Goal: Task Accomplishment & Management: Use online tool/utility

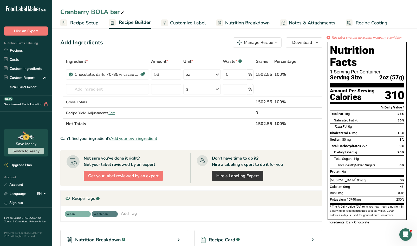
click at [85, 24] on span "Recipe Setup" at bounding box center [84, 22] width 28 height 7
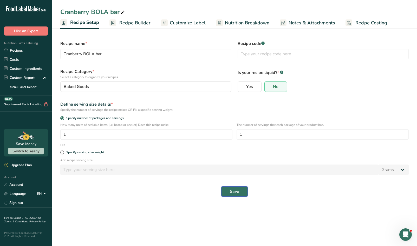
click at [230, 193] on span "Save" at bounding box center [234, 192] width 9 height 6
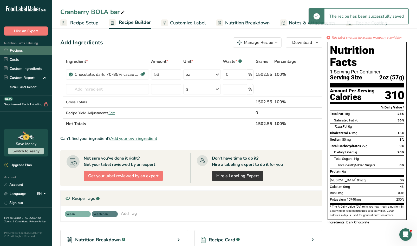
click at [20, 52] on link "Recipes" at bounding box center [26, 50] width 52 height 9
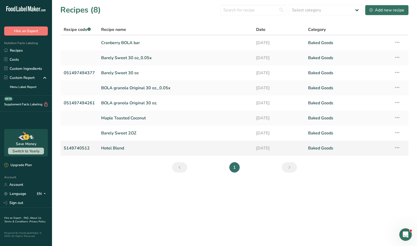
click at [109, 148] on link "Hotel Blend" at bounding box center [175, 148] width 149 height 11
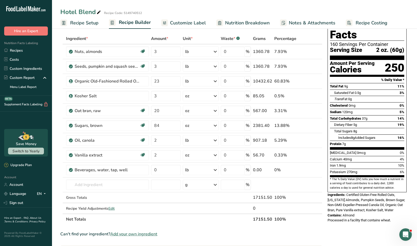
scroll to position [24, 0]
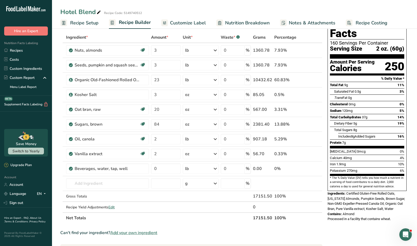
click at [356, 197] on span "Certified Gluten-Free Rolled Oats, California Almonds, Pumpkin Seeds, Brown Sug…" at bounding box center [365, 201] width 77 height 19
click at [353, 198] on span "Certified Gluten-Free Rolled Oats, California Almonds, Pumpkin Seeds, Brown Sug…" at bounding box center [365, 201] width 77 height 19
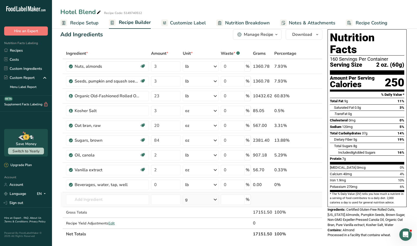
scroll to position [0, 0]
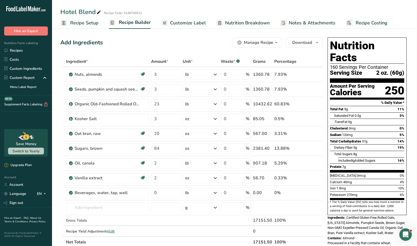
click at [185, 22] on span "Customize Label" at bounding box center [188, 22] width 36 height 7
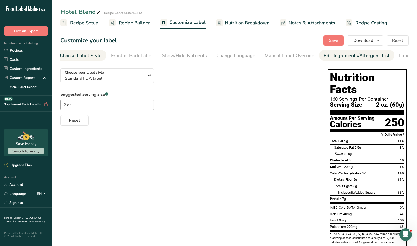
click at [326, 55] on div "Edit Ingredients/Allergens List" at bounding box center [356, 55] width 66 height 7
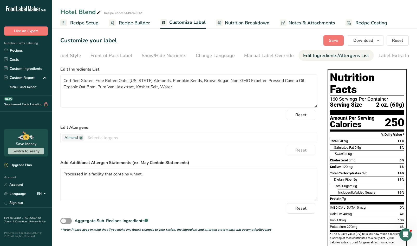
scroll to position [0, 29]
click at [165, 83] on textarea "Certified Gluten-Free Rolled Oats, California Almonds, Pumpkin Seeds, Brown Sug…" at bounding box center [188, 91] width 257 height 33
click at [78, 89] on textarea "Certified Gluten-Free Rolled Oats, California Almonds, Organic Pumpkin Seeds, B…" at bounding box center [188, 91] width 257 height 33
click at [160, 89] on textarea "Certified Gluten-Free Rolled Oats, California Almonds, Organic Pumpkin Seeds, B…" at bounding box center [188, 91] width 257 height 33
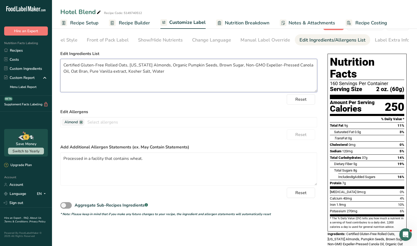
scroll to position [0, 0]
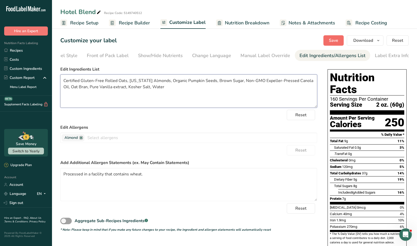
type textarea "Certified Gluten-Free Rolled Oats, California Almonds, Organic Pumpkin Seeds, B…"
click at [333, 38] on span "Save" at bounding box center [333, 40] width 9 height 6
click at [370, 41] on span "Download" at bounding box center [363, 40] width 20 height 6
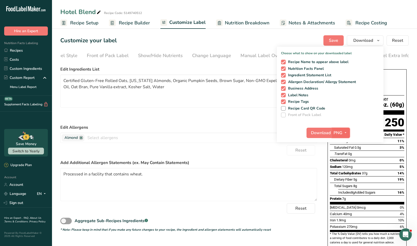
click at [338, 134] on span "PNG" at bounding box center [337, 133] width 9 height 6
click at [323, 133] on span "Download" at bounding box center [321, 133] width 20 height 6
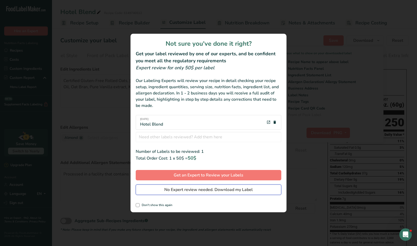
click at [171, 189] on span "No Expert review needed. Download my Label" at bounding box center [208, 190] width 88 height 6
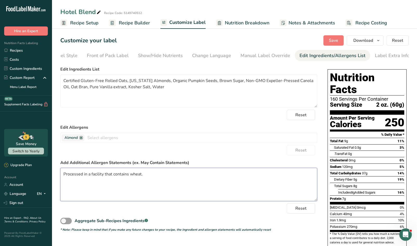
click at [146, 178] on textarea "Processed in a facility that contains wheat." at bounding box center [188, 184] width 257 height 33
drag, startPoint x: 144, startPoint y: 177, endPoint x: 58, endPoint y: 174, distance: 85.8
click at [58, 174] on section "Customize your label Save Download Choose what to show on your downloaded label…" at bounding box center [234, 159] width 365 height 264
click at [199, 177] on textarea "MADE IN A FACILITY THAT MAKES PRODUCTS CONTAINING WHEAT." at bounding box center [188, 184] width 257 height 33
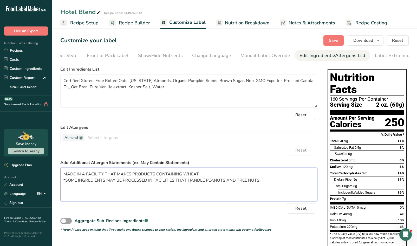
drag, startPoint x: 257, startPoint y: 181, endPoint x: 66, endPoint y: 182, distance: 190.7
click at [66, 182] on textarea "MADE IN A FACILITY THAT MAKES PRODUCTS CONTAINING WHEAT. *SOME INGREDIENTS MAY …" at bounding box center [188, 184] width 257 height 33
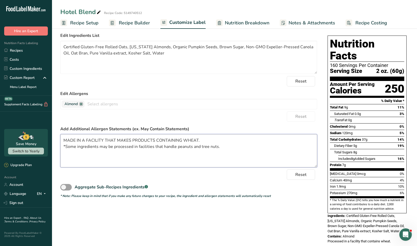
scroll to position [35, 0]
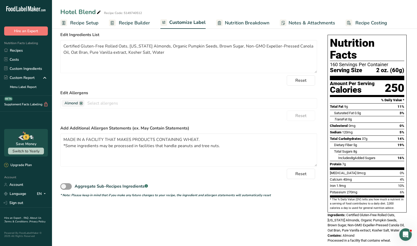
click at [228, 117] on div "Reset" at bounding box center [188, 116] width 257 height 10
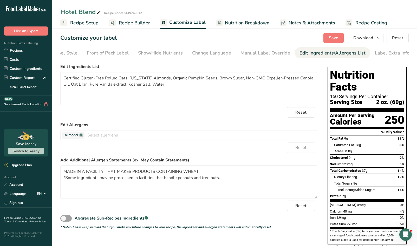
scroll to position [0, 0]
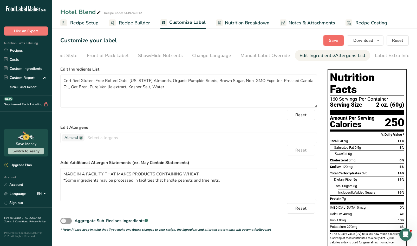
click at [332, 43] on span "Save" at bounding box center [333, 40] width 9 height 6
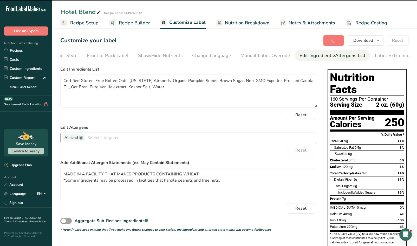
type textarea "MADE IN A FACILITY THAT MAKES PRODUCTS CONTAINING WHEAT. *Some ingredients may …"
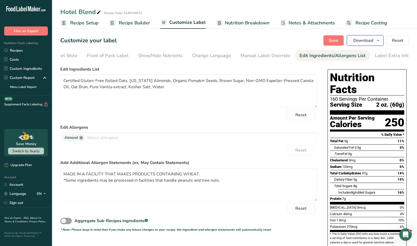
click at [364, 40] on span "Download" at bounding box center [363, 40] width 20 height 6
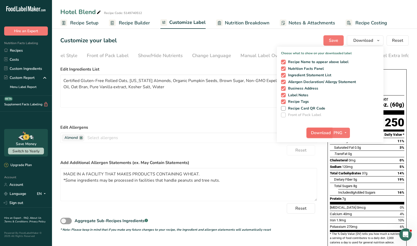
click at [319, 134] on span "Download" at bounding box center [321, 133] width 20 height 6
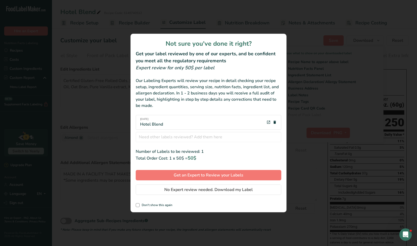
click at [138, 209] on div "Not sure you've done it right? Get your label reviewed by one of our experts, a…" at bounding box center [208, 123] width 156 height 179
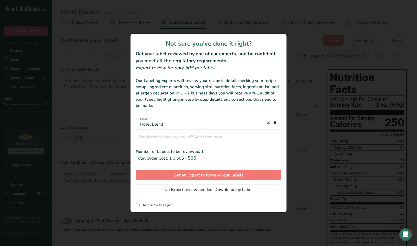
click at [138, 205] on span "review labels modal" at bounding box center [138, 205] width 4 height 4
click at [138, 205] on input "Don't show this again" at bounding box center [137, 205] width 3 height 3
checkbox input "true"
click at [165, 189] on span "No Expert review needed. Download my Label" at bounding box center [208, 190] width 88 height 6
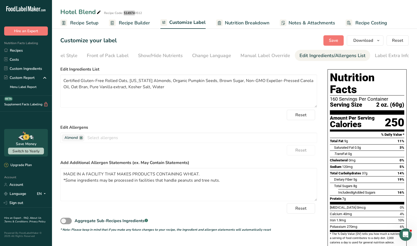
click at [320, 6] on div "Hotel Blend Recipe Code: 5149740512 Recipe Setup Recipe Builder Customize Label…" at bounding box center [234, 14] width 365 height 29
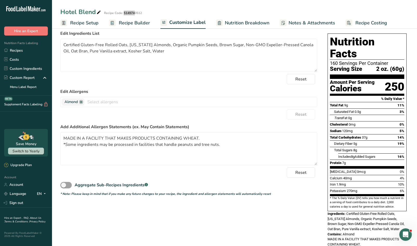
scroll to position [39, 0]
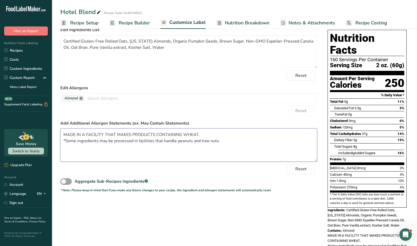
drag, startPoint x: 222, startPoint y: 143, endPoint x: 56, endPoint y: 132, distance: 166.6
click at [56, 132] on section "Customize your label Save Download Choose what to show on your downloaded label…" at bounding box center [234, 128] width 365 height 280
click at [235, 218] on div "Choose your label style Standard FDA label USA (FDA) Standard FDA label Tabular…" at bounding box center [234, 142] width 348 height 234
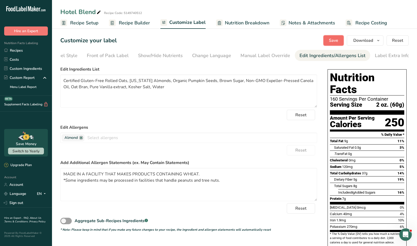
click at [329, 41] on span "Save" at bounding box center [333, 40] width 9 height 6
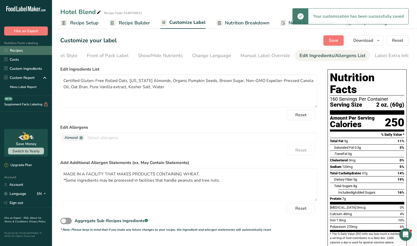
click at [21, 50] on link "Recipes" at bounding box center [26, 50] width 52 height 9
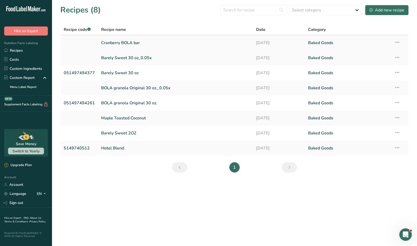
click at [221, 40] on link "Cranberry BOLA bar" at bounding box center [175, 42] width 149 height 11
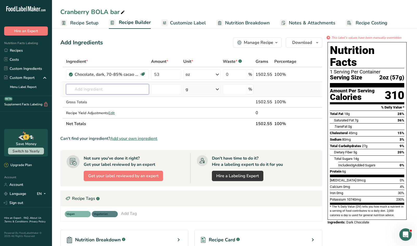
click at [118, 93] on input "text" at bounding box center [107, 89] width 83 height 10
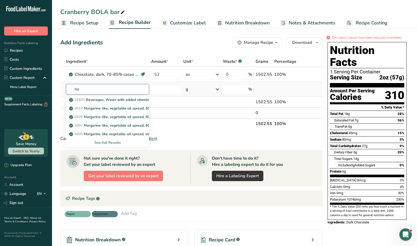
type input "h"
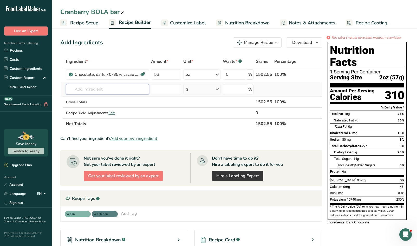
click at [94, 92] on input "text" at bounding box center [107, 89] width 83 height 10
click at [94, 91] on input "text" at bounding box center [107, 89] width 83 height 10
click at [127, 139] on span "Add your own ingredient" at bounding box center [133, 139] width 47 height 6
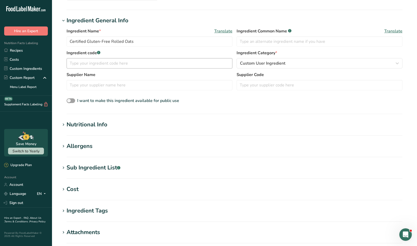
scroll to position [61, 0]
click at [108, 128] on h1 "Nutritional Info" at bounding box center [234, 124] width 348 height 9
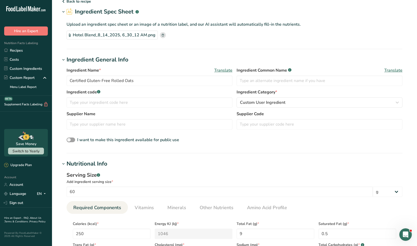
scroll to position [10, 0]
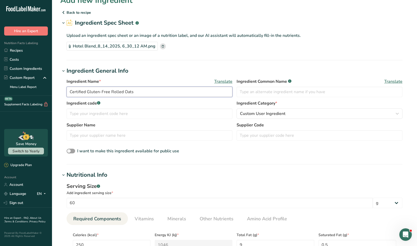
drag, startPoint x: 132, startPoint y: 91, endPoint x: 65, endPoint y: 90, distance: 67.0
click at [65, 91] on div "Ingredient Name * Translate Certified Gluten-Free Rolled Oats Ingredient Common…" at bounding box center [234, 116] width 348 height 83
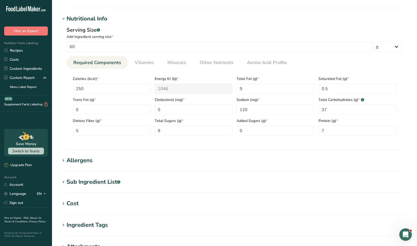
scroll to position [166, 0]
type input "Hotel Blend Granola"
click at [262, 129] on Sugars "0" at bounding box center [275, 131] width 78 height 10
type Sugars "8"
click at [334, 129] on input "7" at bounding box center [357, 131] width 78 height 10
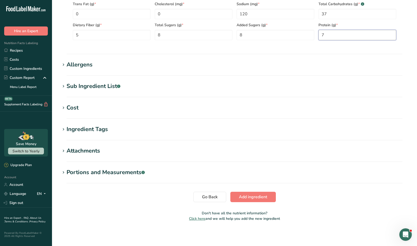
scroll to position [262, 0]
click at [243, 197] on span "Add ingredient" at bounding box center [253, 197] width 28 height 6
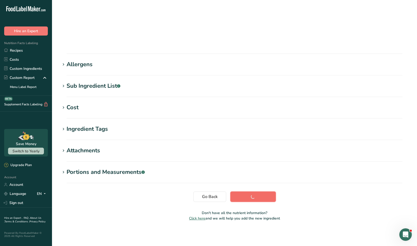
scroll to position [33, 0]
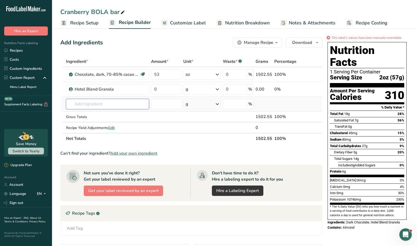
click at [98, 103] on input "text" at bounding box center [107, 104] width 83 height 10
click at [135, 154] on span "Add your own ingredient" at bounding box center [133, 153] width 47 height 6
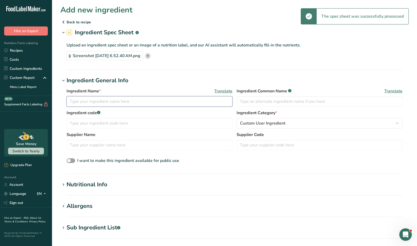
click at [94, 101] on input "text" at bounding box center [149, 101] width 166 height 10
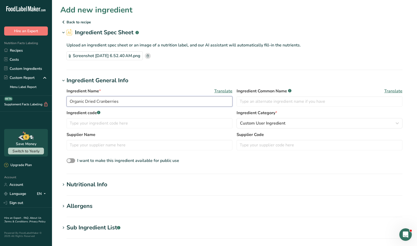
type input "Organic Dried Cranberries"
click at [144, 183] on h1 "Nutritional Info" at bounding box center [234, 185] width 348 height 9
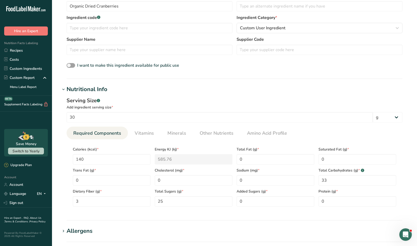
scroll to position [129, 0]
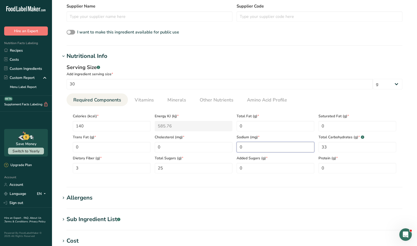
click at [246, 146] on input "0" at bounding box center [275, 147] width 78 height 10
type input "5"
click at [346, 147] on Carbohydrates "33" at bounding box center [357, 147] width 78 height 10
click at [255, 165] on Sugars "0" at bounding box center [275, 168] width 78 height 10
type Sugars "23"
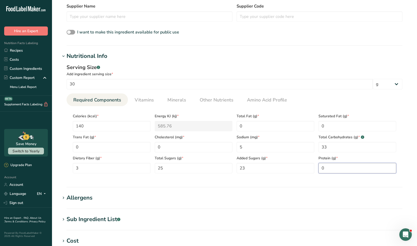
click at [352, 168] on input "0" at bounding box center [357, 168] width 78 height 10
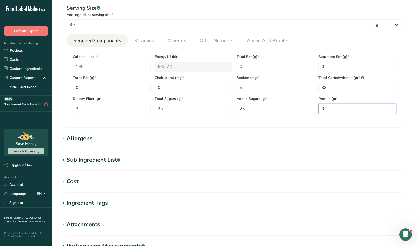
scroll to position [189, 0]
click at [136, 158] on h1 "Sub Ingredient List .a-a{fill:#347362;}.b-a{fill:#fff;}" at bounding box center [234, 159] width 348 height 9
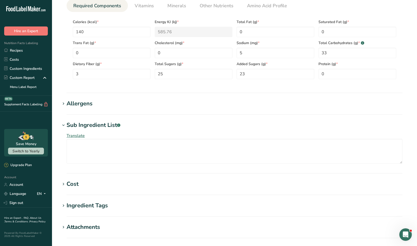
click at [99, 185] on h1 "Cost" at bounding box center [234, 184] width 348 height 9
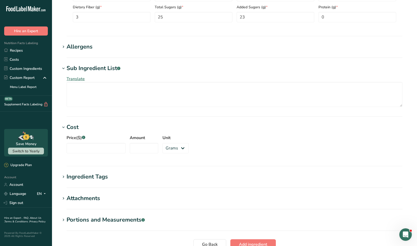
click at [95, 181] on div "Ingredient Tags" at bounding box center [86, 177] width 41 height 9
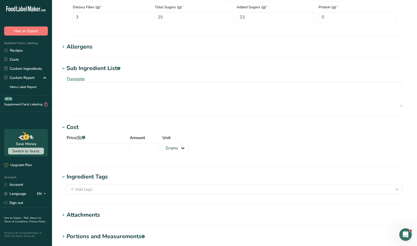
scroll to position [330, 0]
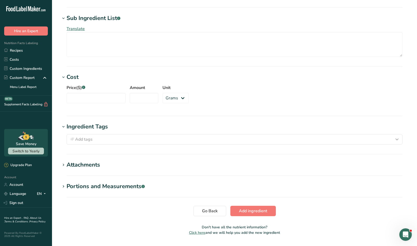
click at [93, 191] on section "Portions and Measurements .a-a{fill:#347362;}.b-a{fill:#fff;} Add portion" at bounding box center [234, 189] width 348 height 15
click at [92, 188] on div "Portions and Measurements .a-a{fill:#347362;}.b-a{fill:#fff;}" at bounding box center [105, 186] width 78 height 9
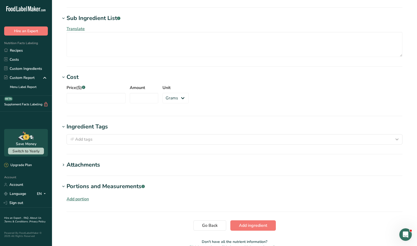
click at [95, 165] on div "Attachments" at bounding box center [83, 165] width 34 height 9
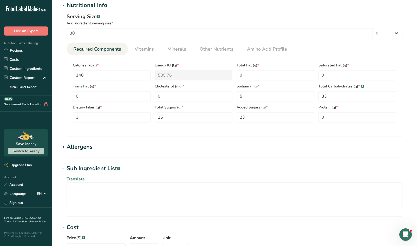
scroll to position [144, 0]
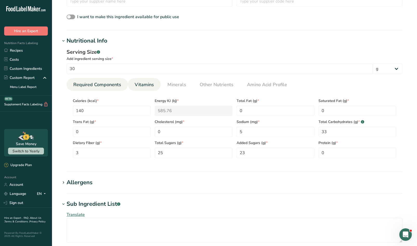
click at [136, 84] on span "Vitamins" at bounding box center [144, 84] width 19 height 7
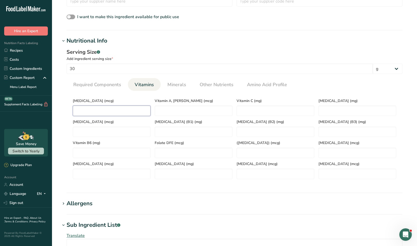
click at [119, 108] on D "number" at bounding box center [112, 111] width 78 height 10
type D "0"
click at [273, 108] on C "number" at bounding box center [275, 111] width 78 height 10
click at [176, 84] on span "Minerals" at bounding box center [176, 84] width 19 height 7
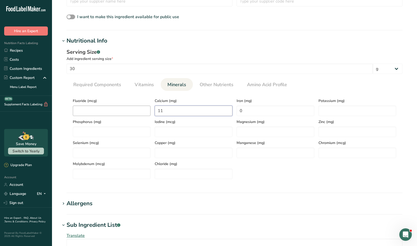
drag, startPoint x: 169, startPoint y: 111, endPoint x: 148, endPoint y: 110, distance: 20.8
click at [148, 110] on div "Fluoride (mcg) Calcium (mg) 11 Iron (mg) 0 Potassium (mg) Phosphorus (mg) Iodin…" at bounding box center [234, 137] width 327 height 84
click at [208, 84] on span "Other Nutrients" at bounding box center [216, 84] width 34 height 7
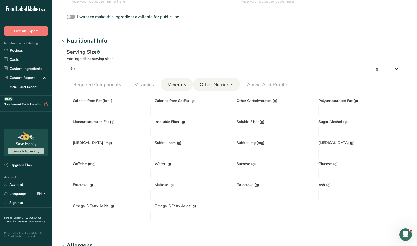
click at [177, 84] on span "Minerals" at bounding box center [176, 84] width 19 height 7
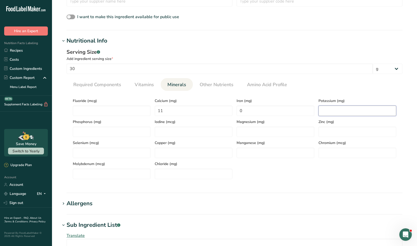
click at [333, 110] on input "number" at bounding box center [357, 111] width 78 height 10
type input "262"
click at [333, 83] on ul "Required Components Vitamins Minerals Other Nutrients Amino Acid Profile" at bounding box center [234, 84] width 336 height 13
click at [216, 86] on span "Other Nutrients" at bounding box center [216, 84] width 34 height 7
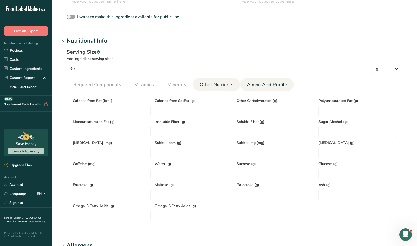
click at [247, 88] on span "Amino Acid Profile" at bounding box center [267, 84] width 40 height 7
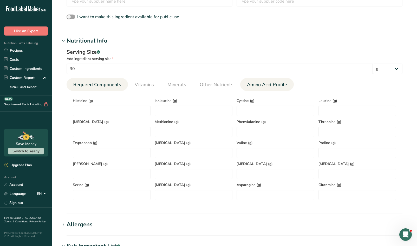
click at [91, 88] on link "Required Components" at bounding box center [97, 84] width 52 height 13
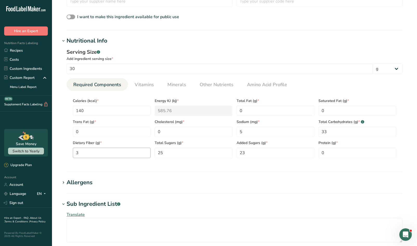
scroll to position [407, 0]
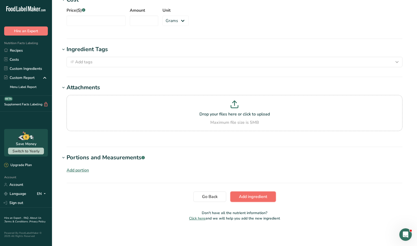
click at [244, 195] on span "Add ingredient" at bounding box center [253, 197] width 28 height 6
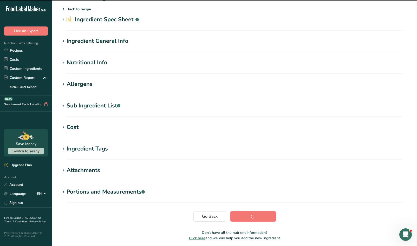
scroll to position [0, 0]
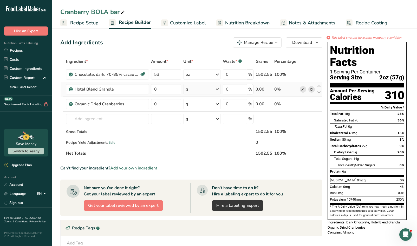
click at [303, 89] on icon at bounding box center [303, 89] width 4 height 5
click at [304, 74] on link "i" at bounding box center [302, 74] width 6 height 6
click at [158, 105] on input "0" at bounding box center [166, 104] width 30 height 10
type input "8"
click at [194, 105] on div "Ingredient * Amount * Unit * Waste * .a-a{fill:#347362;}.b-a{fill:#fff;} Grams …" at bounding box center [191, 107] width 262 height 103
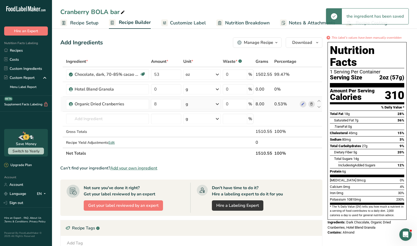
click at [205, 107] on div "g" at bounding box center [201, 104] width 37 height 10
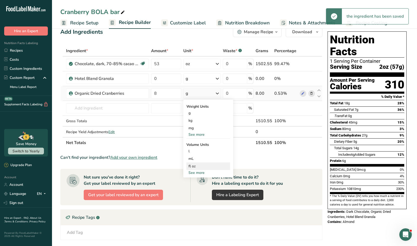
scroll to position [12, 0]
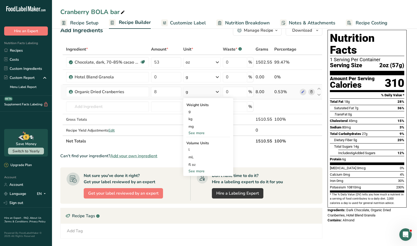
click at [196, 133] on div "See more" at bounding box center [208, 132] width 44 height 5
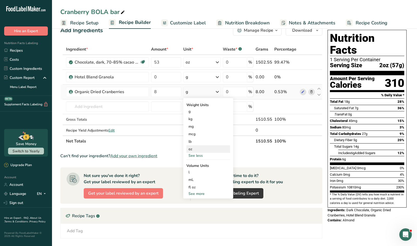
click at [195, 150] on div "oz" at bounding box center [208, 149] width 44 height 8
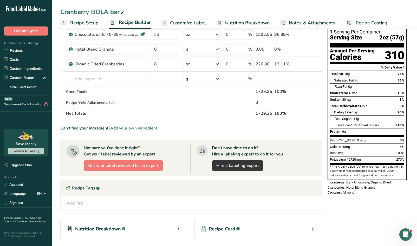
scroll to position [25, 0]
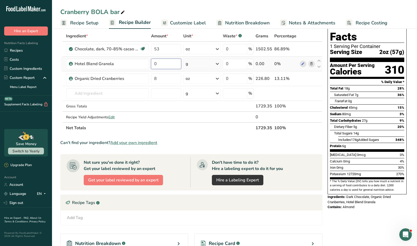
click at [158, 66] on input "0" at bounding box center [166, 64] width 30 height 10
type input "44"
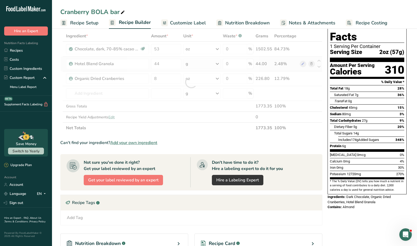
click at [197, 66] on div "Ingredient * Amount * Unit * Waste * .a-a{fill:#347362;}.b-a{fill:#fff;} Grams …" at bounding box center [191, 82] width 262 height 103
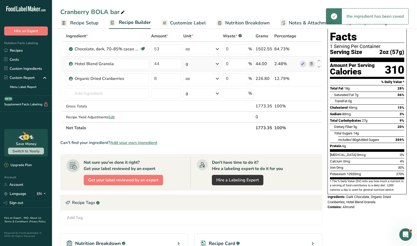
click at [197, 66] on div "g" at bounding box center [201, 64] width 37 height 10
click at [201, 106] on div "See more" at bounding box center [208, 104] width 44 height 5
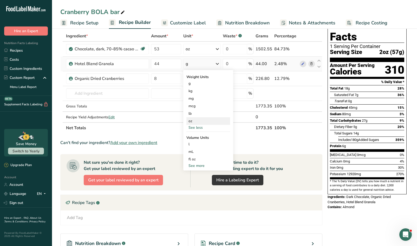
click at [197, 121] on div "oz" at bounding box center [208, 121] width 44 height 8
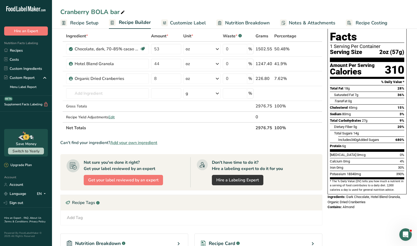
scroll to position [0, 0]
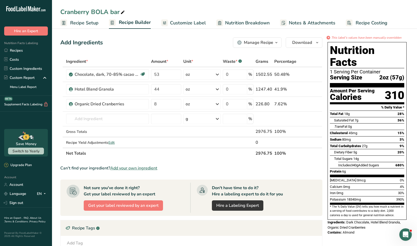
click at [191, 24] on span "Customize Label" at bounding box center [188, 22] width 36 height 7
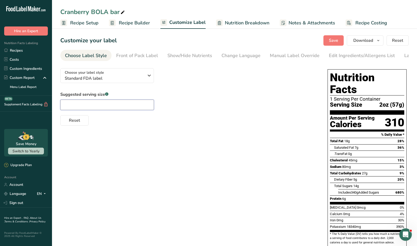
click at [130, 108] on input "text" at bounding box center [107, 105] width 94 height 10
type input "2 oz"
click at [132, 52] on div "Front of Pack Label" at bounding box center [137, 55] width 42 height 7
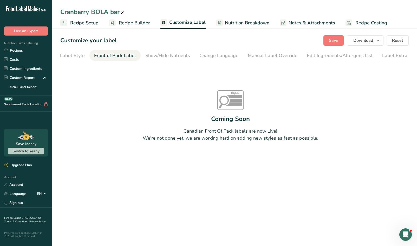
scroll to position [0, 29]
click at [242, 55] on div "Manual Label Override" at bounding box center [265, 55] width 50 height 7
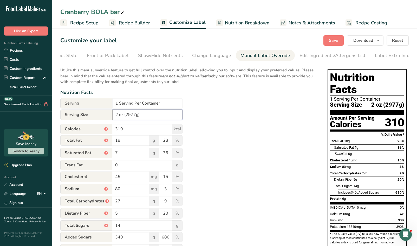
click at [137, 116] on input "2 oz (2977g)" at bounding box center [147, 115] width 70 height 10
click at [135, 116] on input "2 oz (2977g)" at bounding box center [147, 115] width 70 height 10
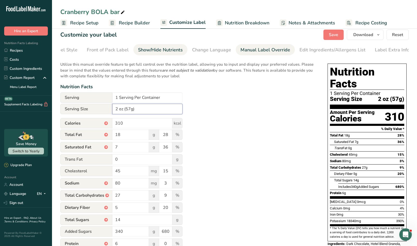
scroll to position [0, 0]
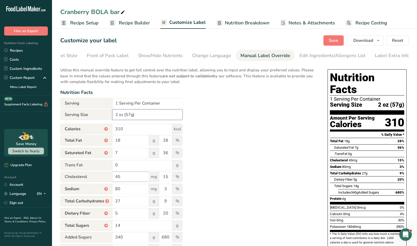
type input "2 oz (57g)"
click at [122, 179] on input "45" at bounding box center [130, 177] width 37 height 10
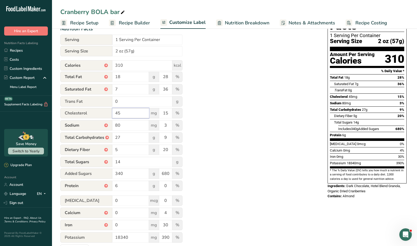
scroll to position [82, 0]
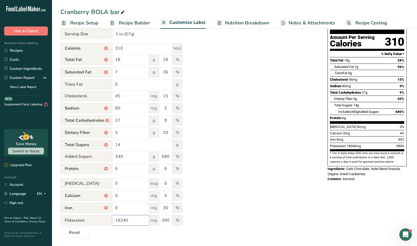
drag, startPoint x: 135, startPoint y: 222, endPoint x: 114, endPoint y: 222, distance: 21.3
click at [114, 222] on input "18340" at bounding box center [130, 220] width 37 height 10
type input "18340"
drag, startPoint x: 169, startPoint y: 222, endPoint x: 150, endPoint y: 222, distance: 19.2
click at [150, 222] on div "Potassium 18340 mg 390 %" at bounding box center [121, 220] width 122 height 11
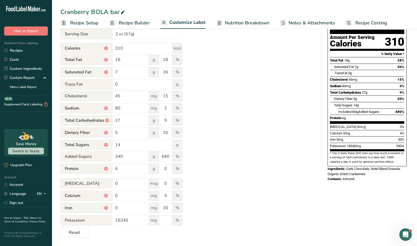
click at [129, 229] on form "Serving 1 Serving Per Container Serving Size 2 oz (57g) Calories * 310 kcal Tot…" at bounding box center [121, 127] width 122 height 221
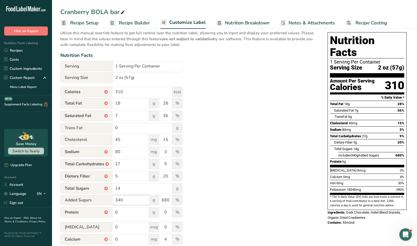
scroll to position [36, 0]
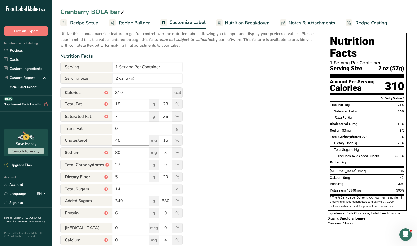
drag, startPoint x: 121, startPoint y: 144, endPoint x: 114, endPoint y: 141, distance: 8.2
click at [114, 141] on input "45" at bounding box center [130, 140] width 37 height 10
type input "0"
drag, startPoint x: 171, startPoint y: 141, endPoint x: 156, endPoint y: 141, distance: 15.6
click at [156, 141] on div "Cholesterol 0 mg 15 %" at bounding box center [121, 140] width 122 height 11
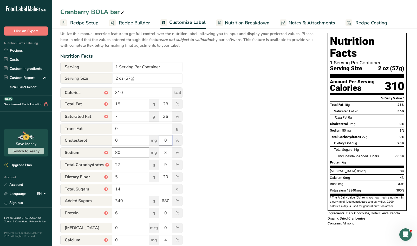
type input "0"
click at [131, 155] on input "80" at bounding box center [130, 153] width 37 height 10
click at [134, 167] on input "27" at bounding box center [130, 165] width 37 height 10
click at [131, 179] on input "5" at bounding box center [130, 177] width 37 height 10
click at [129, 190] on input "14" at bounding box center [142, 189] width 60 height 10
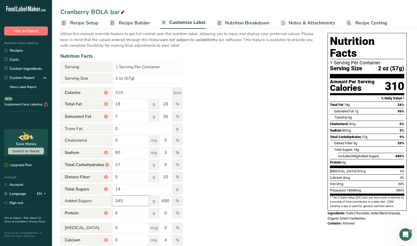
click at [124, 202] on input "340" at bounding box center [130, 201] width 37 height 10
drag, startPoint x: 124, startPoint y: 202, endPoint x: 103, endPoint y: 202, distance: 21.6
click at [103, 202] on div "Added Sugars 340 g 680 %" at bounding box center [121, 201] width 122 height 11
type input "14"
click at [167, 205] on input "680" at bounding box center [165, 201] width 13 height 10
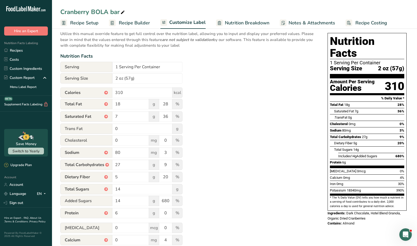
click at [185, 205] on div "Utilize this manual override feature to get full control over the nutrition lab…" at bounding box center [188, 155] width 257 height 255
drag, startPoint x: 161, startPoint y: 204, endPoint x: 177, endPoint y: 204, distance: 16.1
click at [177, 204] on div "Added Sugars 14 g 680 %" at bounding box center [121, 201] width 122 height 11
click at [196, 209] on div "Utilize this manual override feature to get full control over the nutrition lab…" at bounding box center [188, 155] width 257 height 255
click at [164, 204] on input "number" at bounding box center [165, 201] width 13 height 10
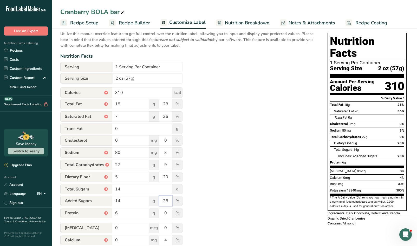
type input "28"
click at [222, 223] on div "Utilize this manual override feature to get full control over the nutrition lab…" at bounding box center [188, 155] width 257 height 255
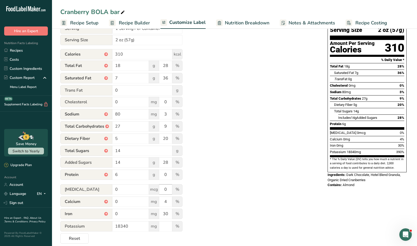
scroll to position [82, 0]
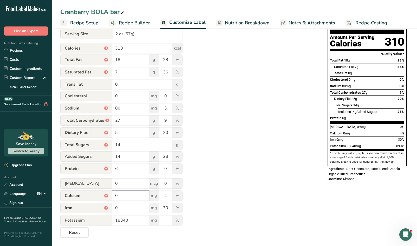
click at [119, 197] on input "0" at bounding box center [130, 196] width 37 height 10
type input "39"
click at [168, 198] on input "4" at bounding box center [165, 196] width 13 height 10
type input "3"
click at [124, 210] on input "0" at bounding box center [130, 208] width 37 height 10
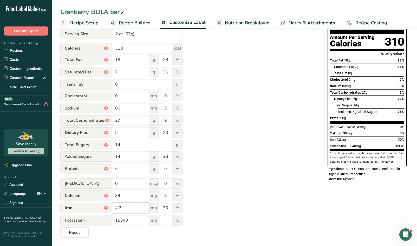
type input "4.2"
drag, startPoint x: 169, startPoint y: 205, endPoint x: 158, endPoint y: 205, distance: 11.4
click at [158, 205] on div "Iron * 4.2 mg 30 %" at bounding box center [121, 208] width 122 height 11
type input "23"
drag, startPoint x: 130, startPoint y: 222, endPoint x: 113, endPoint y: 222, distance: 16.9
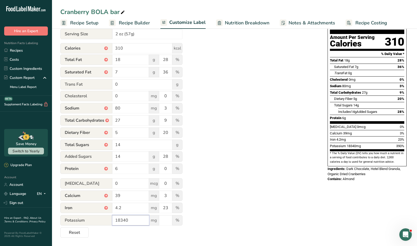
click at [113, 222] on input "18340" at bounding box center [130, 220] width 37 height 10
type input "351"
click at [164, 219] on input "number" at bounding box center [165, 220] width 13 height 10
type input "7"
click at [128, 237] on form "Serving 1 Serving Per Container Serving Size 2 oz (57g) Calories * 310 kcal Tot…" at bounding box center [121, 127] width 122 height 221
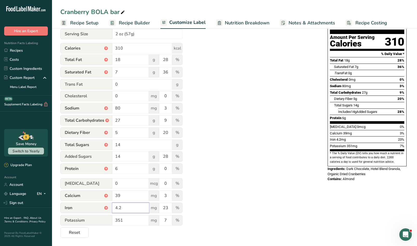
click at [134, 209] on input "4.2" at bounding box center [130, 208] width 37 height 10
type input "4"
type input "5.4"
click at [167, 207] on input "23" at bounding box center [165, 208] width 13 height 10
type input "2"
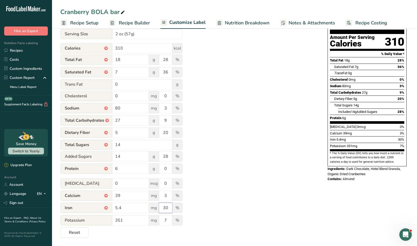
type input "30"
click at [198, 210] on div "Utilize this manual override feature to get full control over the nutrition lab…" at bounding box center [188, 110] width 257 height 255
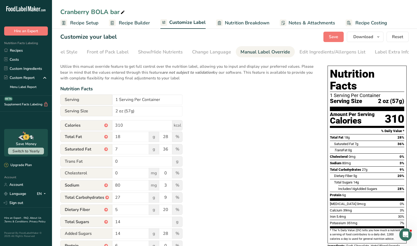
scroll to position [0, 0]
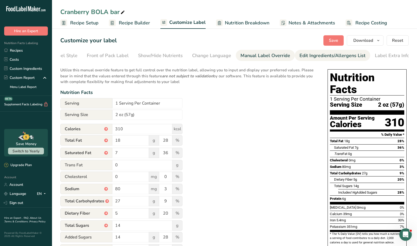
click at [315, 57] on div "Edit Ingredients/Allergens List" at bounding box center [332, 55] width 66 height 7
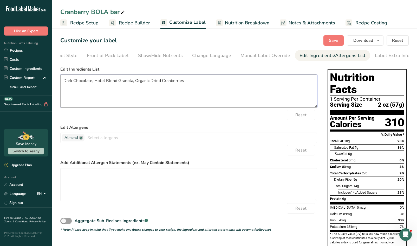
click at [184, 96] on textarea "Dark Chocolate, Hotel Blend Granola, Organic Dried Cranberries" at bounding box center [188, 91] width 257 height 33
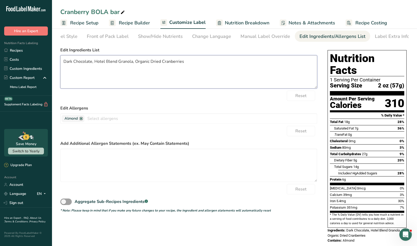
drag, startPoint x: 185, startPoint y: 62, endPoint x: 52, endPoint y: 62, distance: 133.3
click at [52, 62] on section "Customize your label Save Download Choose what to show on your downloaded label…" at bounding box center [234, 132] width 365 height 249
paste textarea "Organic Chocolate Wafers 70% Bittersweet (Organic Cocoa Liquor, Organic Cane Su…"
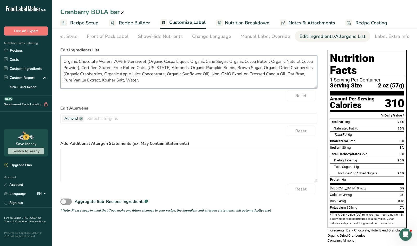
type textarea "Organic Chocolate Wafers 70% Bittersweet (Organic Cocoa Liquor, Organic Cane Su…"
click at [134, 106] on label "Edit Allergens" at bounding box center [188, 108] width 257 height 6
click at [114, 119] on input "text" at bounding box center [200, 119] width 232 height 8
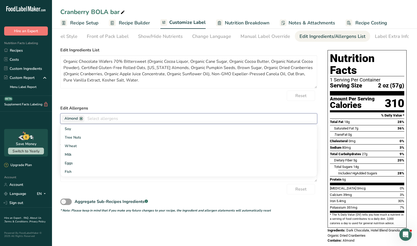
click at [117, 101] on div "Reset" at bounding box center [188, 96] width 257 height 10
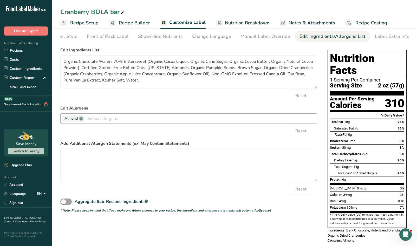
click at [80, 121] on link at bounding box center [81, 119] width 4 height 4
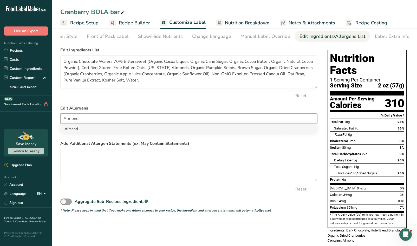
type input "Almond"
click at [81, 130] on link "Almond" at bounding box center [189, 129] width 256 height 9
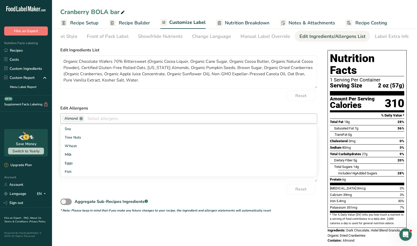
click at [98, 103] on form "Edit Ingredients List Organic Chocolate Wafers 70% Bittersweet (Organic Cocoa L…" at bounding box center [188, 130] width 257 height 166
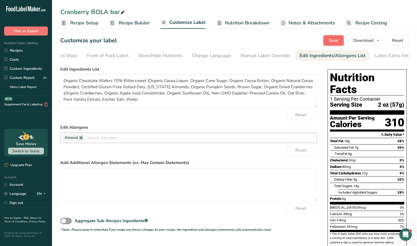
click at [338, 38] on button "Save" at bounding box center [333, 40] width 20 height 10
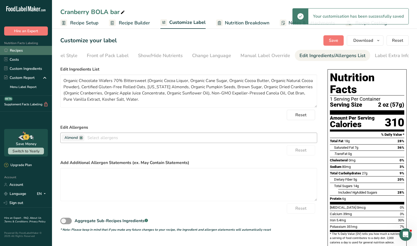
click at [23, 50] on link "Recipes" at bounding box center [26, 50] width 52 height 9
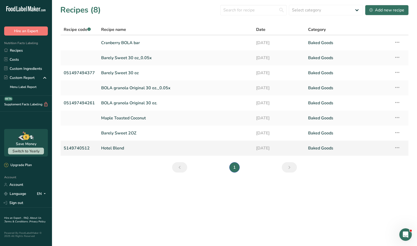
click at [397, 148] on icon at bounding box center [397, 147] width 6 height 9
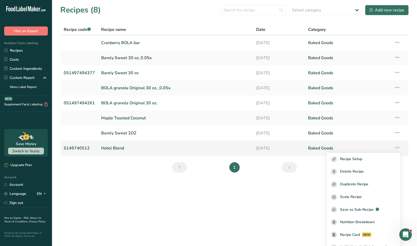
click at [216, 147] on link "Hotel Blend" at bounding box center [175, 148] width 149 height 11
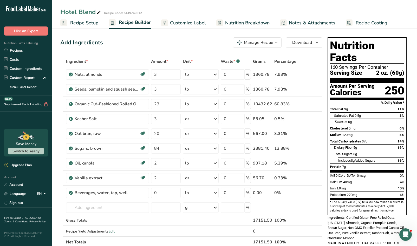
click at [192, 20] on span "Customize Label" at bounding box center [188, 22] width 36 height 7
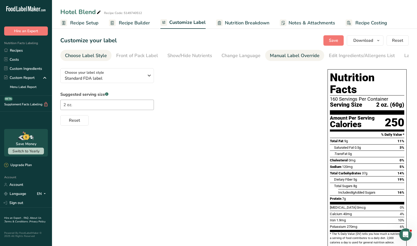
click at [276, 58] on div "Manual Label Override" at bounding box center [295, 55] width 50 height 7
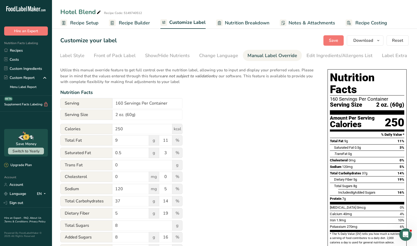
scroll to position [0, 29]
click at [312, 58] on div "Edit Ingredients/Allergens List" at bounding box center [332, 55] width 66 height 7
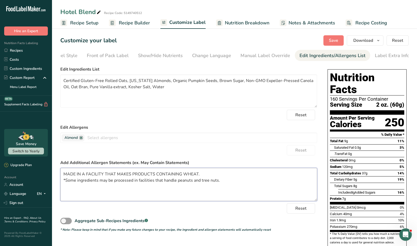
drag, startPoint x: 63, startPoint y: 176, endPoint x: 224, endPoint y: 184, distance: 161.8
click at [224, 184] on textarea "MADE IN A FACILITY THAT MAKES PRODUCTS CONTAINING WHEAT. *Some ingredients may …" at bounding box center [188, 184] width 257 height 33
click at [333, 42] on span "Save" at bounding box center [333, 40] width 9 height 6
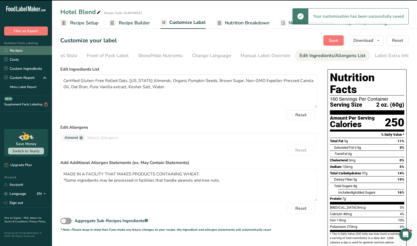
click at [31, 49] on link "Recipes" at bounding box center [26, 50] width 52 height 9
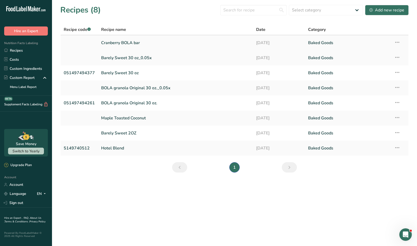
click at [225, 42] on link "Cranberry BOLA bar" at bounding box center [175, 42] width 149 height 11
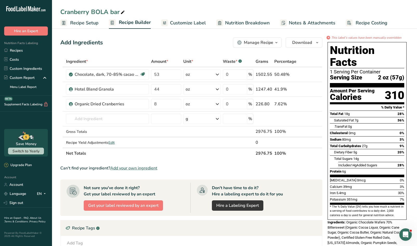
click at [192, 23] on span "Customize Label" at bounding box center [188, 22] width 36 height 7
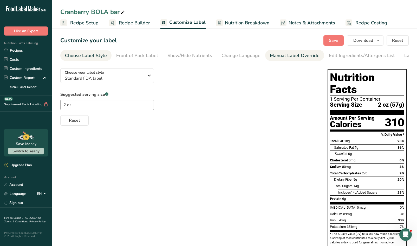
click at [271, 56] on div "Manual Label Override" at bounding box center [295, 55] width 50 height 7
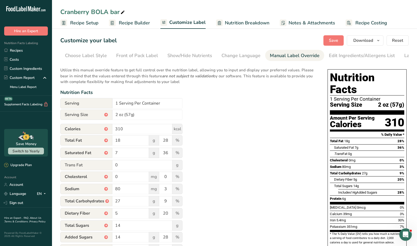
scroll to position [0, 29]
click at [323, 54] on div "Edit Ingredients/Allergens List" at bounding box center [332, 55] width 66 height 7
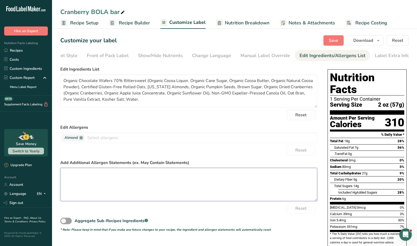
click at [81, 178] on textarea at bounding box center [188, 184] width 257 height 33
paste textarea "MADE IN A FACILITY THAT MAKES PRODUCTS CONTAINING WHEAT. *Some ingredients may …"
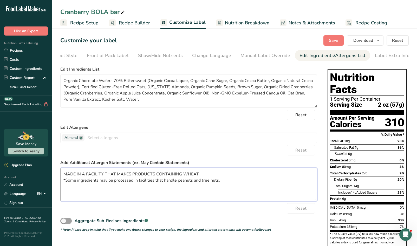
type textarea "MADE IN A FACILITY THAT MAKES PRODUCTS CONTAINING WHEAT. *Some ingredients may …"
click at [213, 158] on form "Edit Ingredients List Organic Chocolate Wafers 70% Bittersweet (Organic Cocoa L…" at bounding box center [188, 149] width 257 height 166
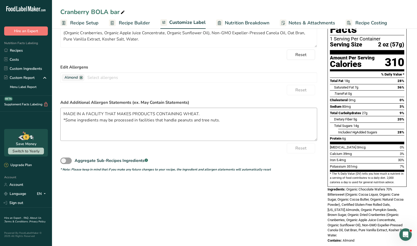
scroll to position [0, 0]
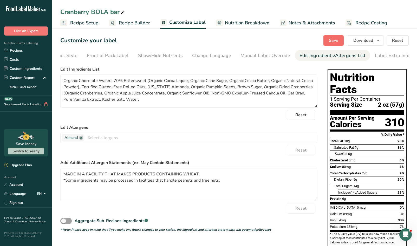
click at [332, 39] on span "Save" at bounding box center [333, 40] width 9 height 6
click at [373, 43] on button "Download" at bounding box center [365, 40] width 37 height 10
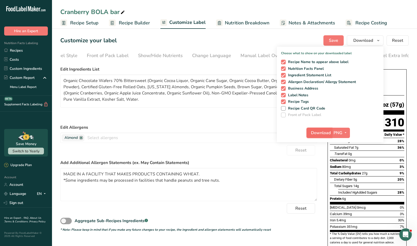
click at [315, 135] on span "Download" at bounding box center [321, 133] width 20 height 6
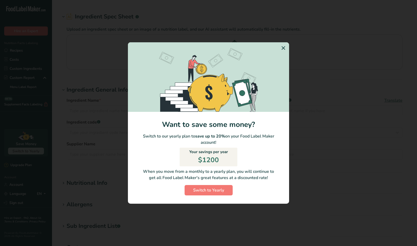
type input "Hotel Blend Granola"
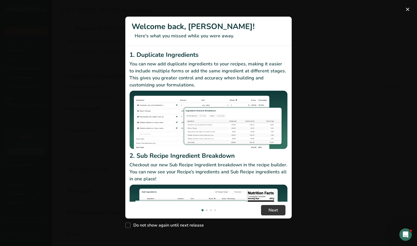
click at [317, 91] on div "New Features" at bounding box center [208, 123] width 417 height 246
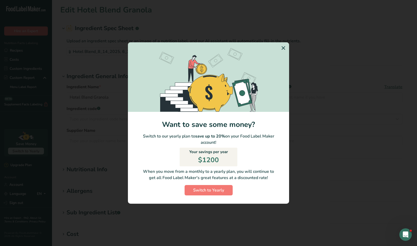
click at [283, 49] on icon "Switch to Yearly Modal" at bounding box center [283, 47] width 6 height 9
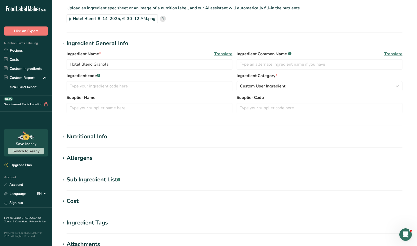
scroll to position [39, 0]
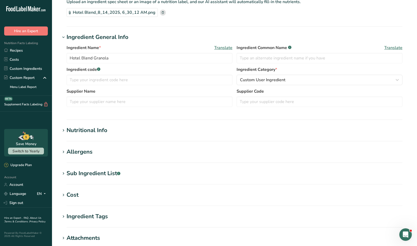
click at [88, 154] on div "Allergens" at bounding box center [79, 152] width 26 height 9
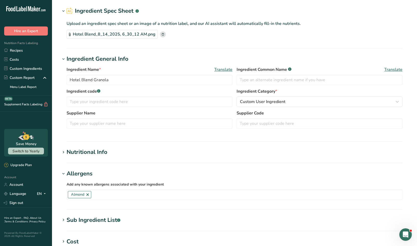
scroll to position [8, 0]
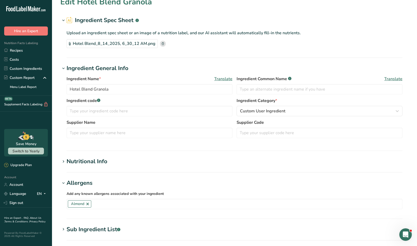
click at [82, 161] on div "Nutritional Info" at bounding box center [86, 161] width 41 height 9
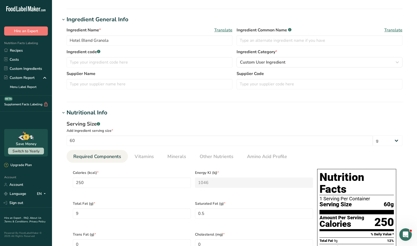
scroll to position [101, 0]
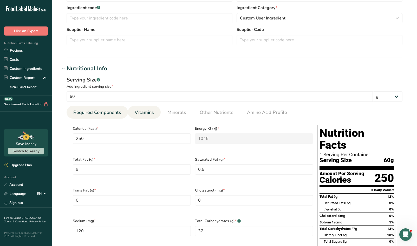
click at [145, 112] on span "Vitamins" at bounding box center [144, 112] width 19 height 7
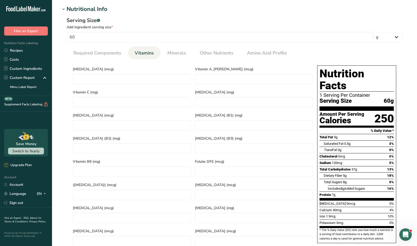
scroll to position [152, 0]
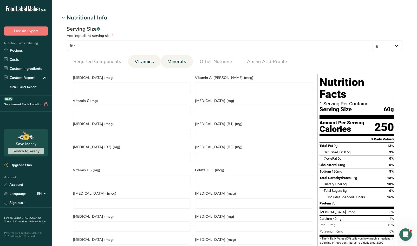
click at [162, 61] on li "Minerals" at bounding box center [177, 61] width 32 height 13
click at [169, 63] on span "Minerals" at bounding box center [176, 61] width 19 height 7
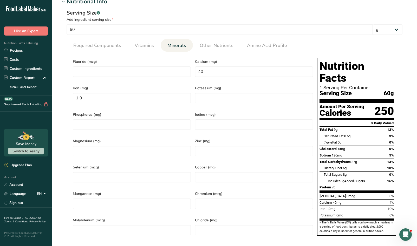
scroll to position [170, 0]
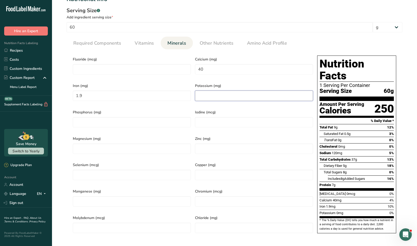
click at [218, 91] on input "number" at bounding box center [254, 96] width 118 height 10
type input "270"
click at [221, 122] on input "number" at bounding box center [254, 122] width 118 height 10
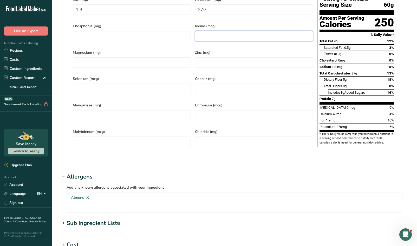
scroll to position [382, 0]
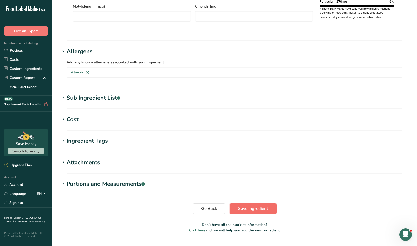
click at [248, 206] on span "Save ingredient" at bounding box center [253, 209] width 30 height 6
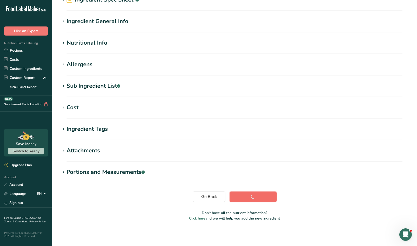
scroll to position [29, 0]
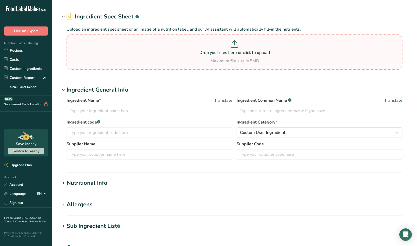
type input "Chocolate, dark, 70-85% cacao solids"
type input "Dark Chocolate"
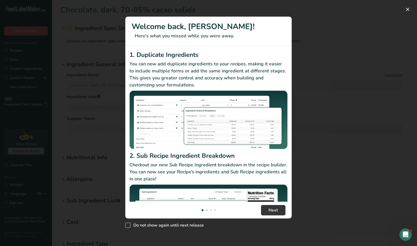
click at [165, 227] on span "Do not show again until next release" at bounding box center [166, 225] width 73 height 5
click at [129, 227] on input "Do not show again until next release" at bounding box center [126, 225] width 3 height 3
checkbox input "true"
click at [278, 210] on button "Next" at bounding box center [273, 210] width 24 height 10
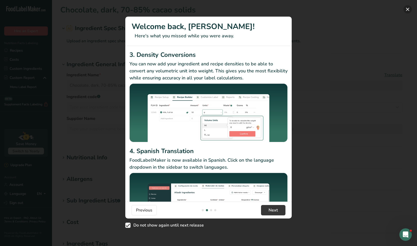
click at [407, 9] on button "New Features" at bounding box center [407, 9] width 8 height 8
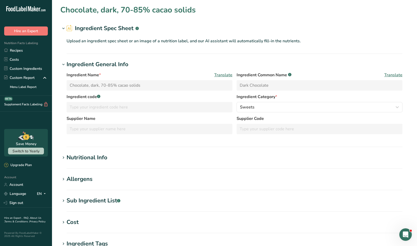
click at [107, 156] on div "Nutritional Info" at bounding box center [86, 158] width 41 height 9
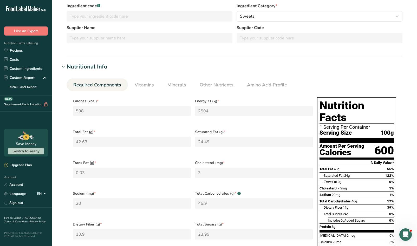
scroll to position [0, 0]
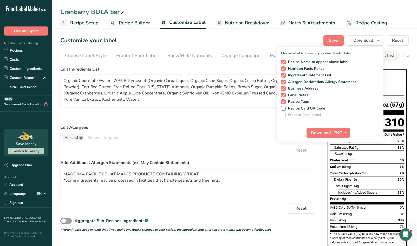
scroll to position [0, 29]
click at [154, 107] on textarea "Organic Chocolate Wafers 70% Bittersweet (Organic Cocoa Liquor, Organic Cane Su…" at bounding box center [188, 91] width 257 height 33
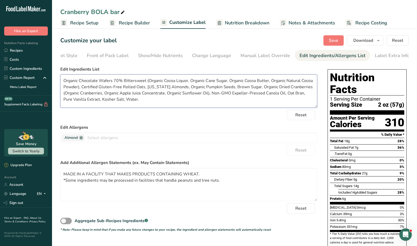
drag, startPoint x: 130, startPoint y: 101, endPoint x: 64, endPoint y: 83, distance: 69.3
click at [64, 83] on textarea "Organic Chocolate Wafers 70% Bittersweet (Organic Cocoa Liquor, Organic Cane Su…" at bounding box center [188, 91] width 257 height 33
drag, startPoint x: 219, startPoint y: 183, endPoint x: 49, endPoint y: 177, distance: 170.5
click at [49, 177] on div ".a-20{fill:#fff;} Hire an Expert Nutrition Facts Labeling Recipes Costs Custom …" at bounding box center [208, 168] width 417 height 337
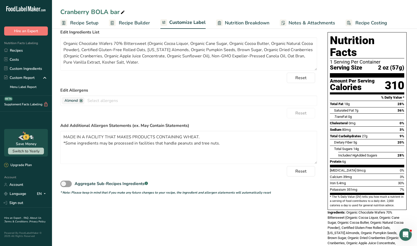
scroll to position [0, 0]
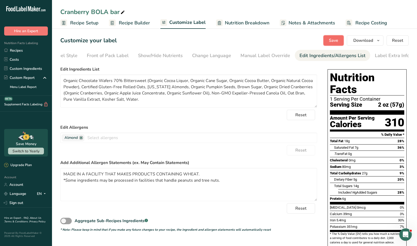
click at [335, 42] on span "Save" at bounding box center [333, 40] width 9 height 6
click at [90, 22] on span "Recipe Setup" at bounding box center [84, 22] width 28 height 7
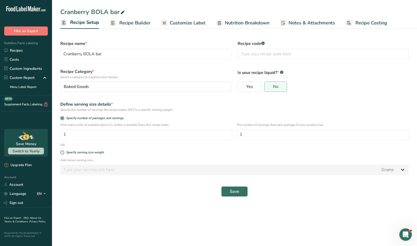
click at [129, 22] on span "Recipe Builder" at bounding box center [134, 22] width 31 height 7
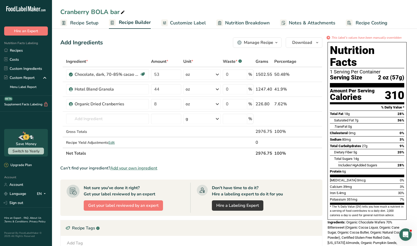
click at [239, 23] on span "Nutrition Breakdown" at bounding box center [247, 22] width 44 height 7
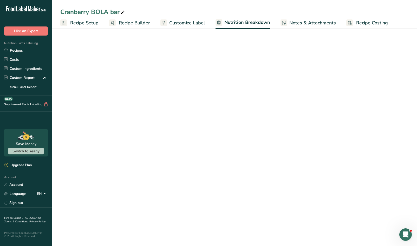
select select "Calories"
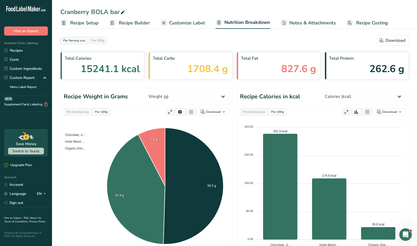
click at [181, 22] on span "Customize Label" at bounding box center [187, 22] width 36 height 7
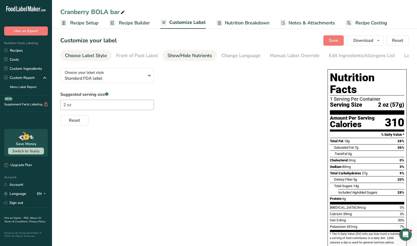
click at [189, 56] on div "Show/Hide Nutrients" at bounding box center [189, 55] width 45 height 7
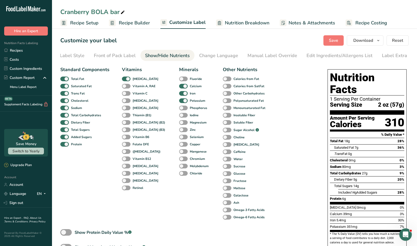
scroll to position [0, 29]
click at [307, 55] on div "Edit Ingredients/Allergens List" at bounding box center [332, 55] width 66 height 7
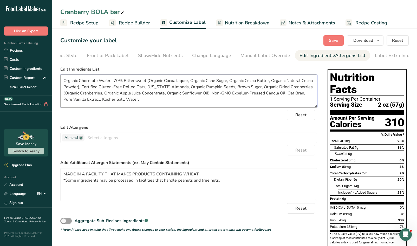
click at [126, 102] on textarea "Organic Chocolate Wafers 70% Bittersweet (Organic Cocoa Liquor, Organic Cane Su…" at bounding box center [188, 91] width 257 height 33
type textarea "Organic Chocolate Wafers 70% Bittersweet (Organic Cocoa Liquor, Organic Cane Su…"
click at [338, 39] on span "Save" at bounding box center [333, 40] width 9 height 6
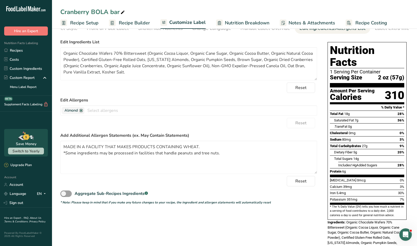
scroll to position [27, 0]
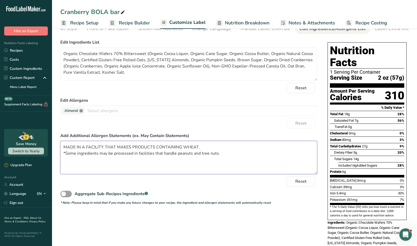
drag, startPoint x: 219, startPoint y: 155, endPoint x: 61, endPoint y: 146, distance: 157.9
click at [61, 146] on textarea "MADE IN A FACILITY THAT MAKES PRODUCTS CONTAINING WHEAT. *Some ingredients may …" at bounding box center [188, 157] width 257 height 33
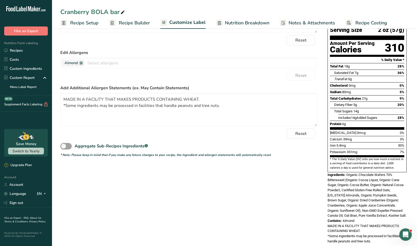
scroll to position [81, 0]
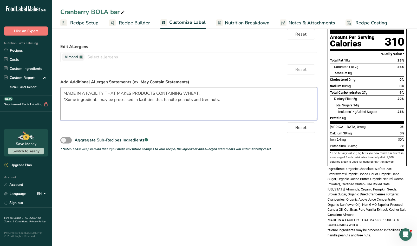
click at [218, 103] on textarea "MADE IN A FACILITY THAT MAKES PRODUCTS CONTAINING WHEAT. *Some ingredients may …" at bounding box center [188, 103] width 257 height 33
drag, startPoint x: 222, startPoint y: 103, endPoint x: 60, endPoint y: 95, distance: 162.0
click at [60, 95] on textarea "MADE IN A FACILITY THAT MAKES PRODUCTS CONTAINING WHEAT. *Some ingredients may …" at bounding box center [188, 103] width 257 height 33
paste textarea "ade in a facility that makes products containing wheat. Some ingredients may be…"
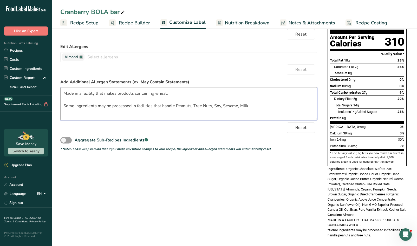
click at [77, 102] on textarea "Made in a facility that makes products containing wheat. Some ingredients may b…" at bounding box center [188, 103] width 257 height 33
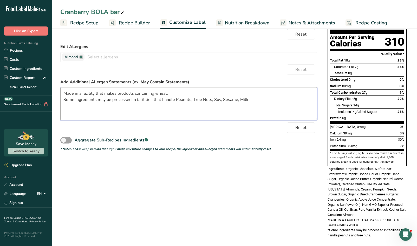
drag, startPoint x: 246, startPoint y: 101, endPoint x: 63, endPoint y: 95, distance: 183.0
click at [63, 95] on textarea "Made in a facility that makes products containing wheat. Some ingredients may b…" at bounding box center [188, 103] width 257 height 33
click at [99, 108] on textarea "Made in a facility that makes products containing wheat. Some ingredients may b…" at bounding box center [188, 103] width 257 height 33
drag, startPoint x: 246, startPoint y: 101, endPoint x: 63, endPoint y: 100, distance: 183.1
click at [63, 100] on textarea "Made in a facility that makes products containing wheat. Some ingredients may b…" at bounding box center [188, 103] width 257 height 33
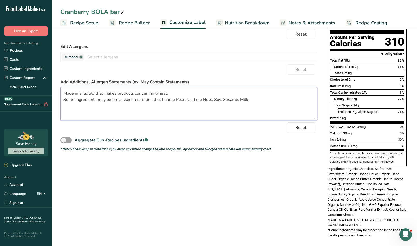
type textarea "Made in a facility that makes products containing wheat. Some ingredients may b…"
click at [151, 150] on icon "* Note: Please keep in mind that if you make any future changes to your recipe,…" at bounding box center [165, 149] width 210 height 4
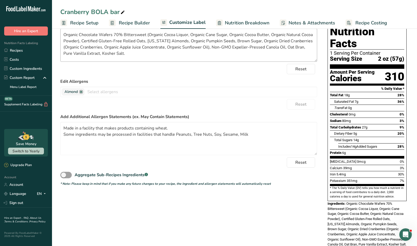
scroll to position [0, 0]
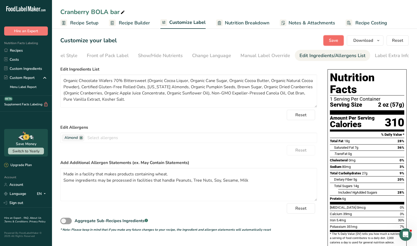
click at [332, 41] on span "Save" at bounding box center [333, 40] width 9 height 6
drag, startPoint x: 149, startPoint y: 82, endPoint x: 77, endPoint y: 89, distance: 72.0
click at [78, 89] on textarea "Organic Chocolate Wafers 70% Bittersweet (Organic Cocoa Liquor, Organic Cane Su…" at bounding box center [188, 91] width 257 height 33
click at [144, 103] on textarea "Organic Chocolate Wafers 70% Bittersweet (Organic Cocoa Liquor, Organic Cane Su…" at bounding box center [188, 91] width 257 height 33
drag, startPoint x: 65, startPoint y: 95, endPoint x: 208, endPoint y: 92, distance: 143.1
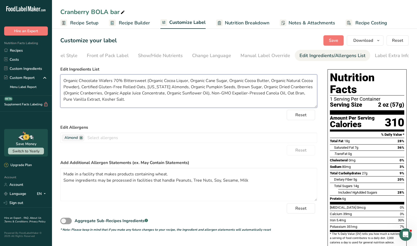
click at [208, 92] on textarea "Organic Chocolate Wafers 70% Bittersweet (Organic Cocoa Liquor, Organic Cane Su…" at bounding box center [188, 91] width 257 height 33
click at [208, 103] on textarea "Organic Chocolate Wafers 70% Bittersweet (Organic Cocoa Liquor, Organic Cane Su…" at bounding box center [188, 91] width 257 height 33
click at [132, 24] on span "Recipe Builder" at bounding box center [134, 22] width 31 height 7
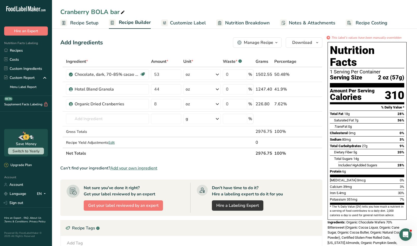
click at [183, 25] on span "Customize Label" at bounding box center [188, 22] width 36 height 7
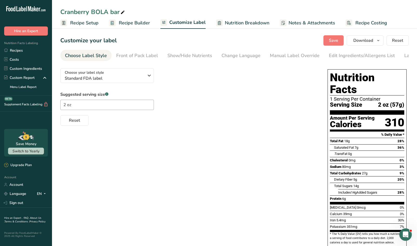
click at [234, 20] on span "Nutrition Breakdown" at bounding box center [247, 22] width 44 height 7
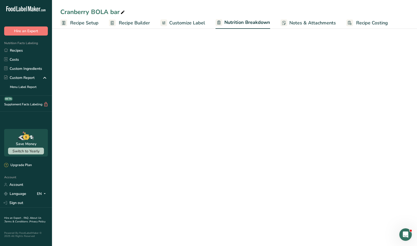
select select "Calories"
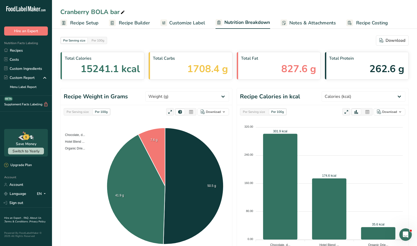
click at [194, 20] on span "Customize Label" at bounding box center [187, 22] width 36 height 7
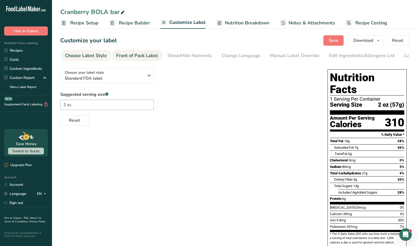
click at [143, 55] on div "Front of Pack Label" at bounding box center [137, 55] width 42 height 7
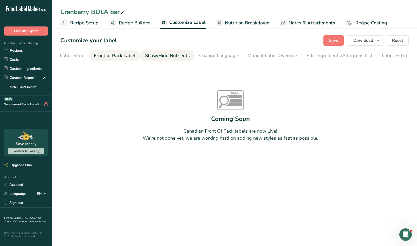
scroll to position [0, 29]
click at [173, 55] on div "Show/Hide Nutrients" at bounding box center [160, 55] width 45 height 7
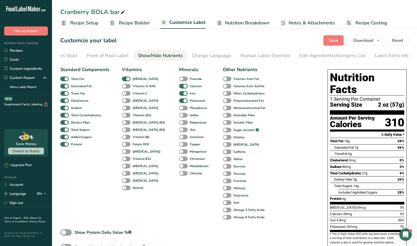
click at [234, 58] on ul "Choose Label Style Front of Pack Label Show/Hide Nutrients Change Language Manu…" at bounding box center [205, 55] width 348 height 11
click at [249, 57] on div "Manual Label Override" at bounding box center [265, 55] width 50 height 7
